Goal: Obtain resource: Obtain resource

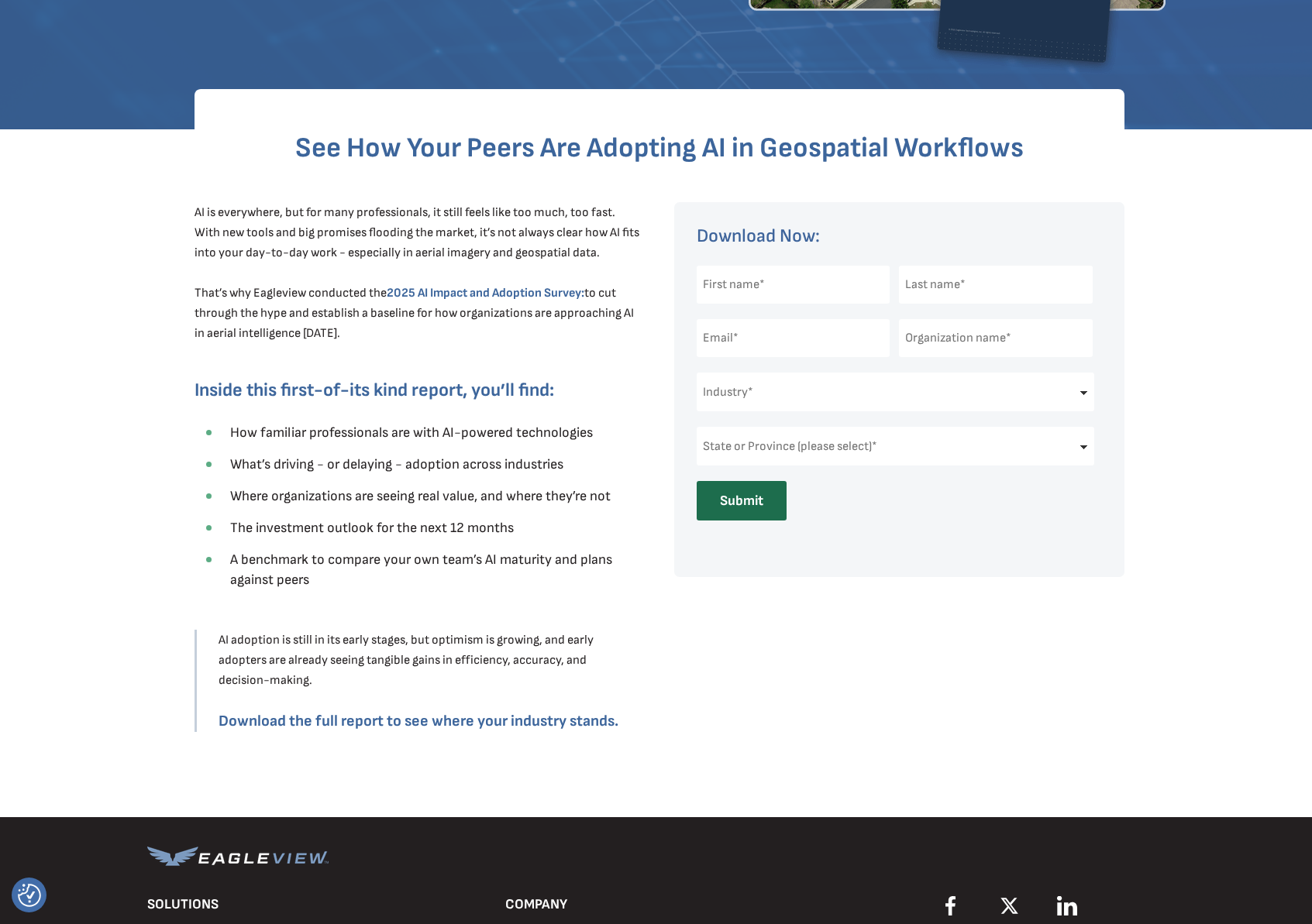
scroll to position [378, 0]
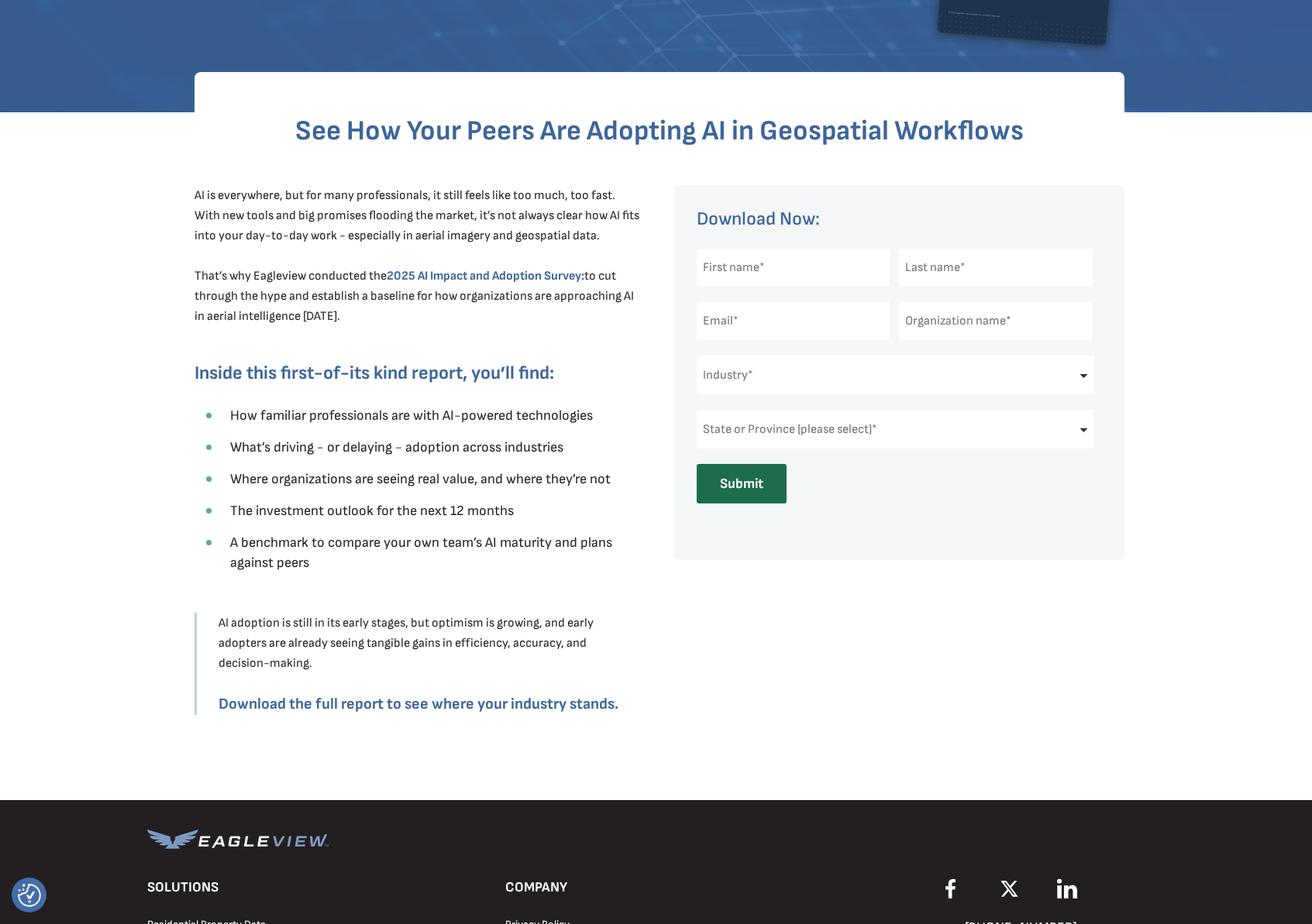
click at [742, 286] on div at bounding box center [792, 268] width 191 height 54
click at [741, 276] on input "text" at bounding box center [793, 268] width 194 height 38
type input "[PERSON_NAME]"
type input "[PERSON_NAME][EMAIL_ADDRESS][DOMAIN_NAME]"
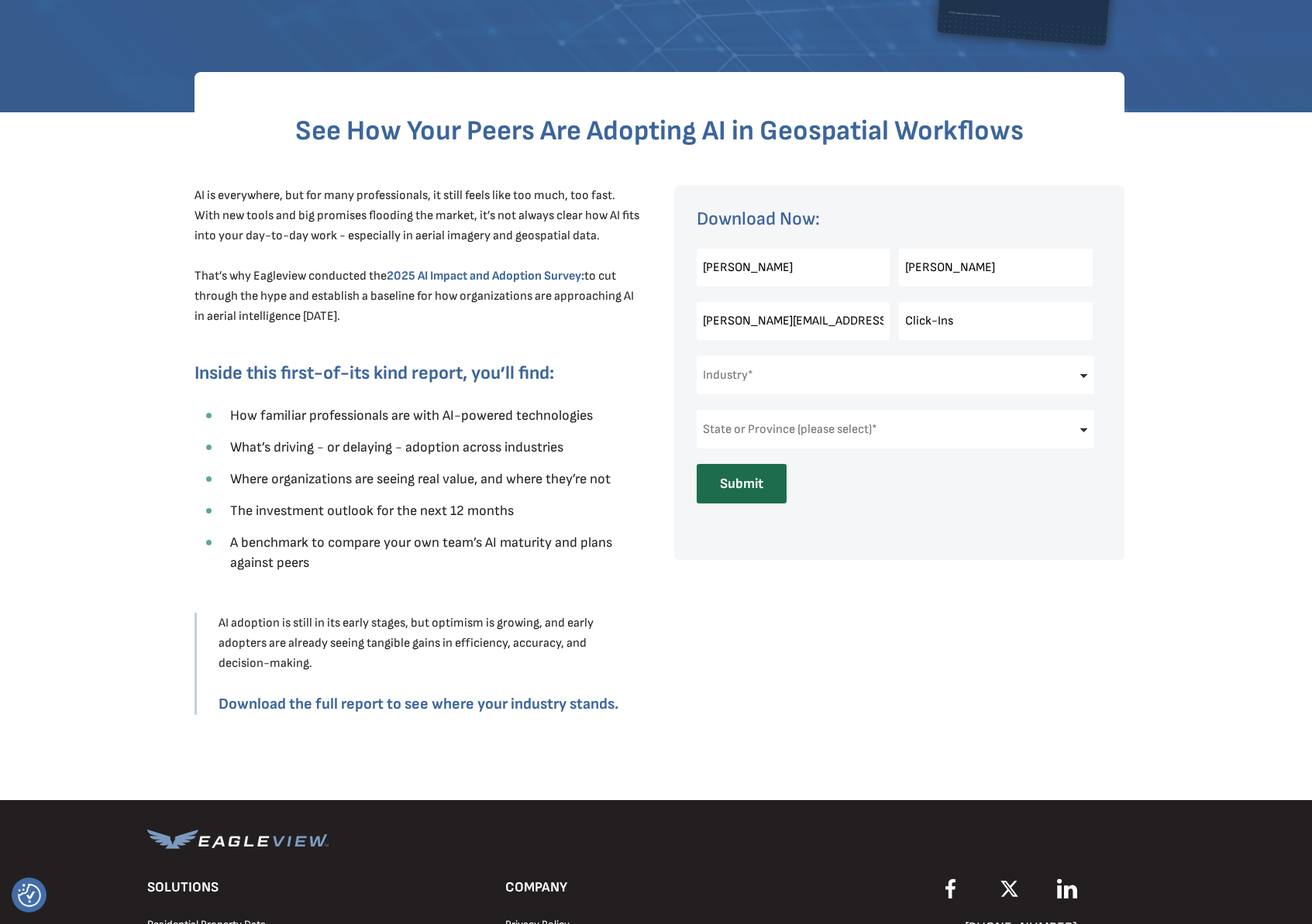
type input "Click-Ins"
click at [833, 361] on select "Industry* Architects & Engineering Construction Electric/Gas Utilities Governme…" at bounding box center [895, 374] width 398 height 38
select select "Software and Technology"
click at [696, 355] on select "Industry* Architects & Engineering Construction Electric/Gas Utilities Governme…" at bounding box center [895, 374] width 398 height 38
click at [889, 428] on select "State or Province (please select)* [US_STATE] [US_STATE] [GEOGRAPHIC_DATA] [US_…" at bounding box center [895, 429] width 398 height 38
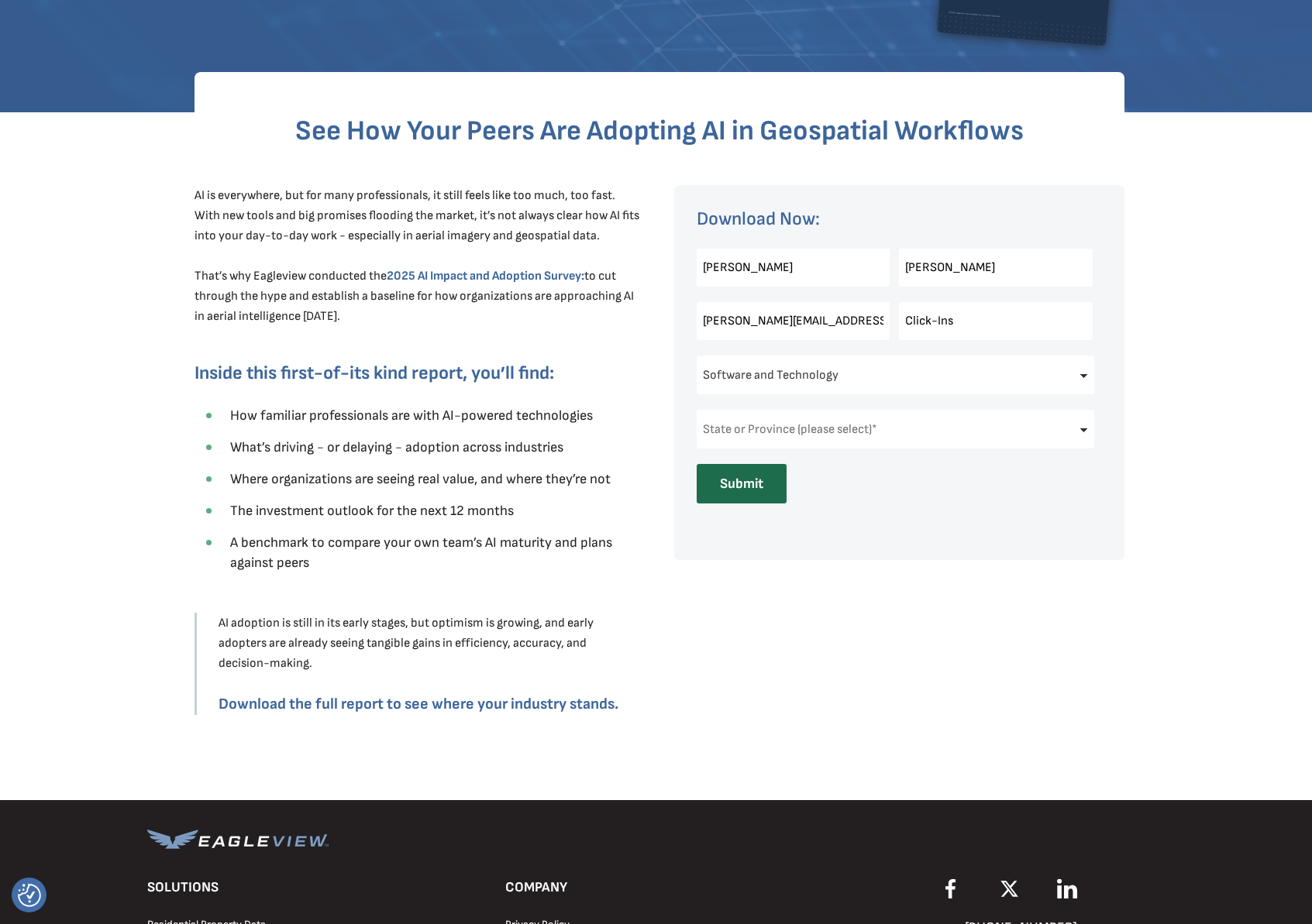
select select "[US_STATE]"
click at [696, 410] on select "State or Province (please select)* [US_STATE] [US_STATE] [GEOGRAPHIC_DATA] [US_…" at bounding box center [895, 429] width 398 height 38
click at [740, 481] on input "Submit" at bounding box center [741, 483] width 90 height 39
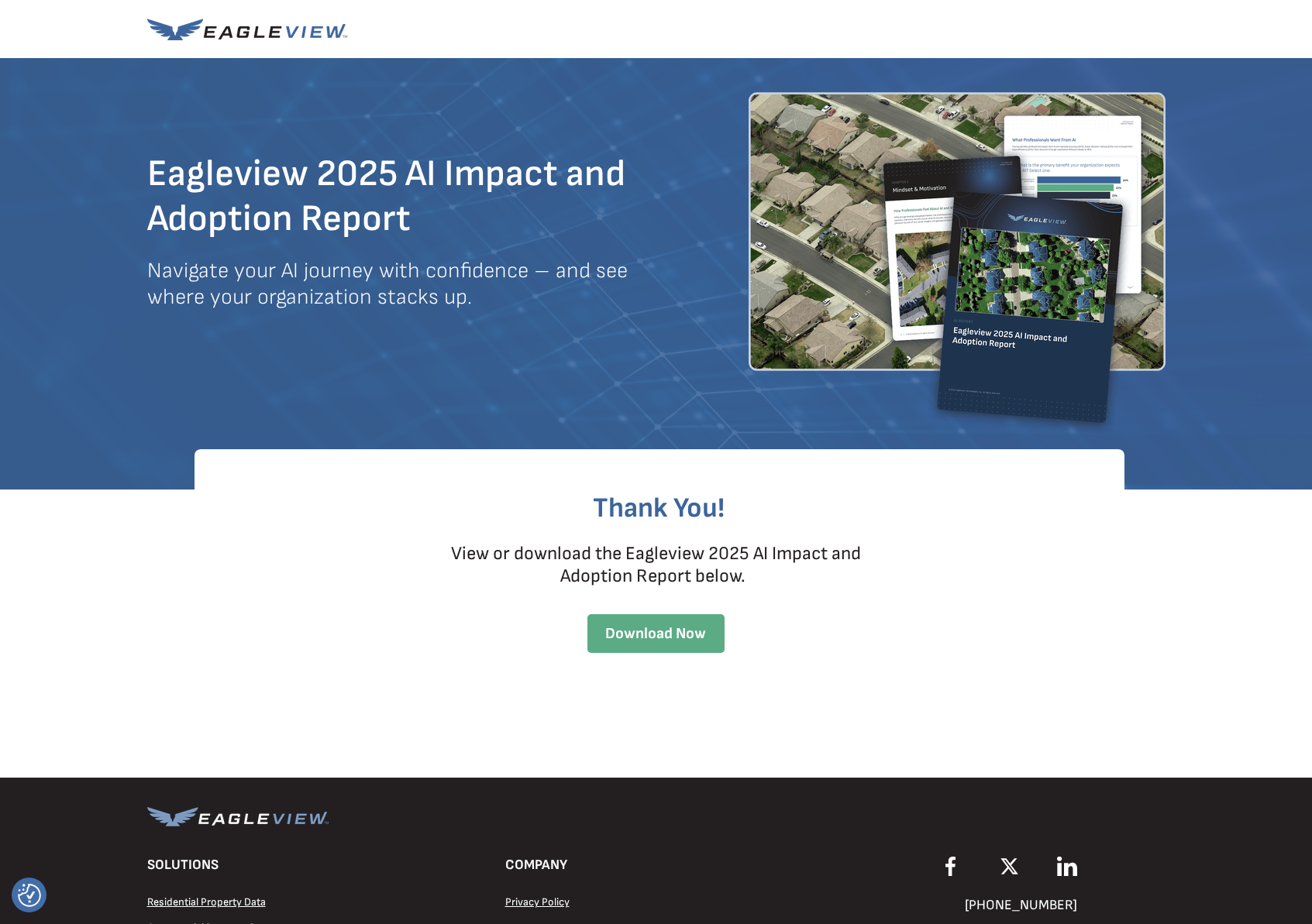
click at [655, 628] on span "Download Now" at bounding box center [656, 634] width 137 height 19
